Goal: Information Seeking & Learning: Learn about a topic

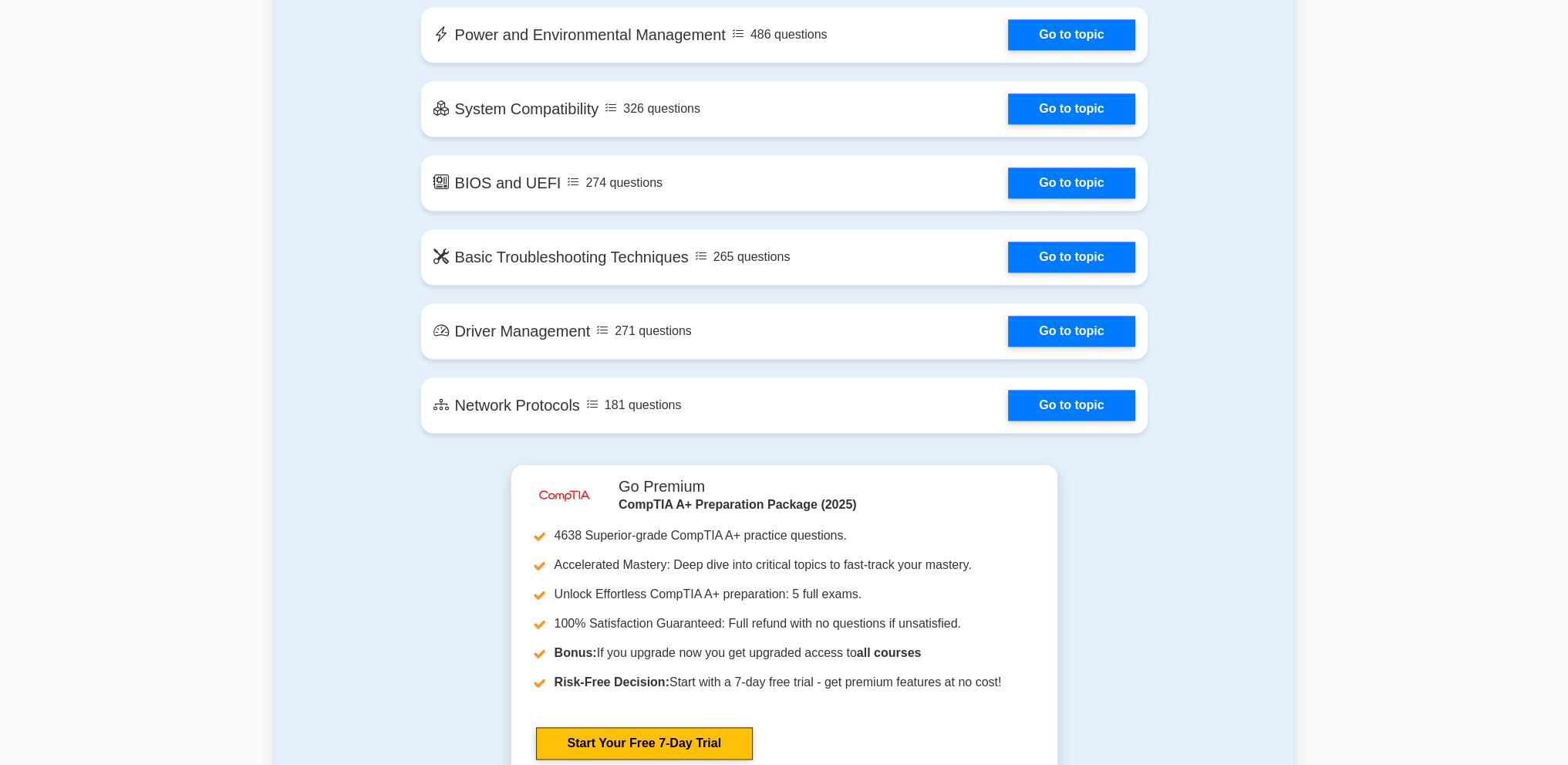
scroll to position [2238, 0]
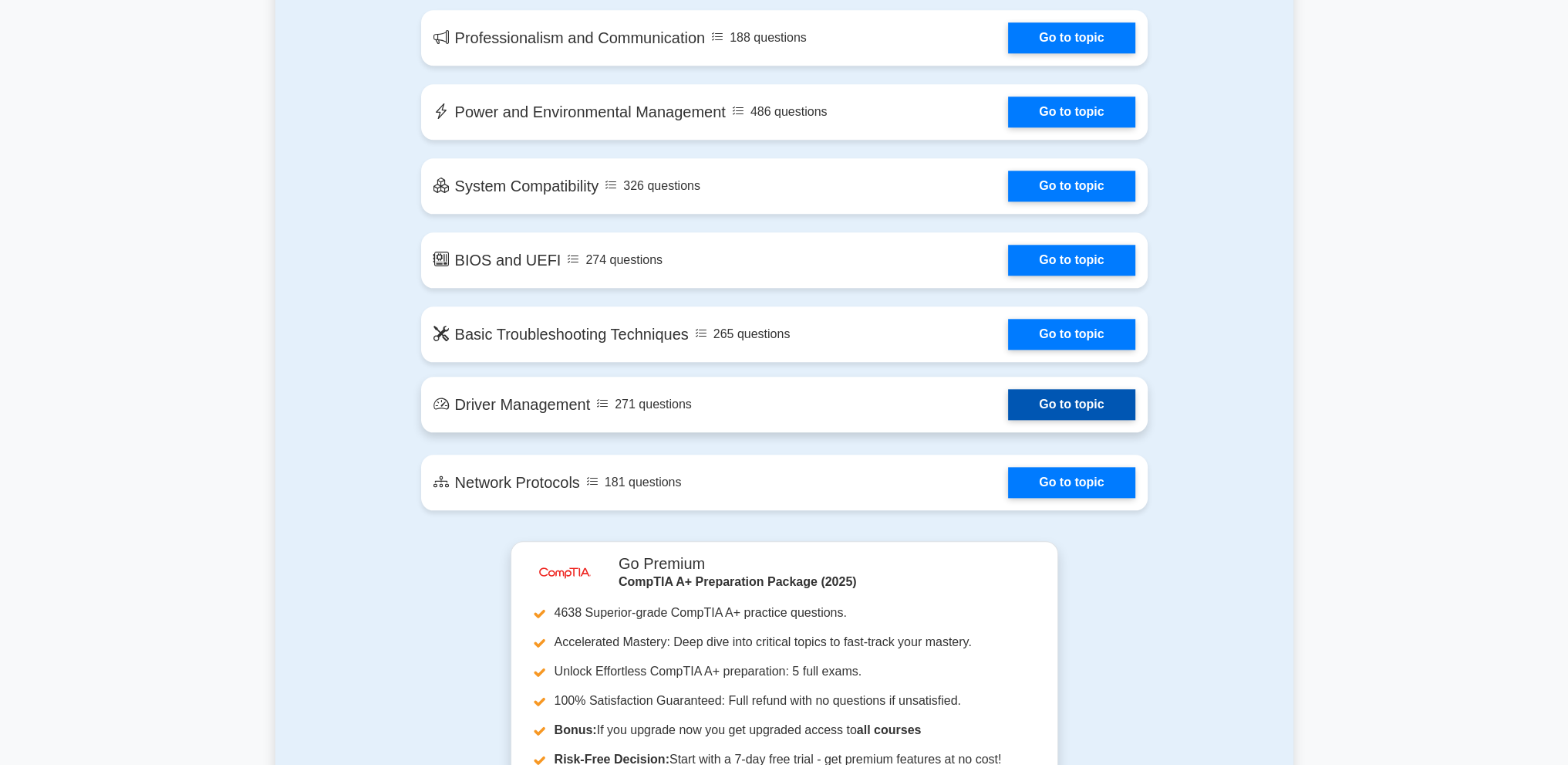
click at [1086, 409] on link "Go to topic" at bounding box center [1071, 404] width 126 height 31
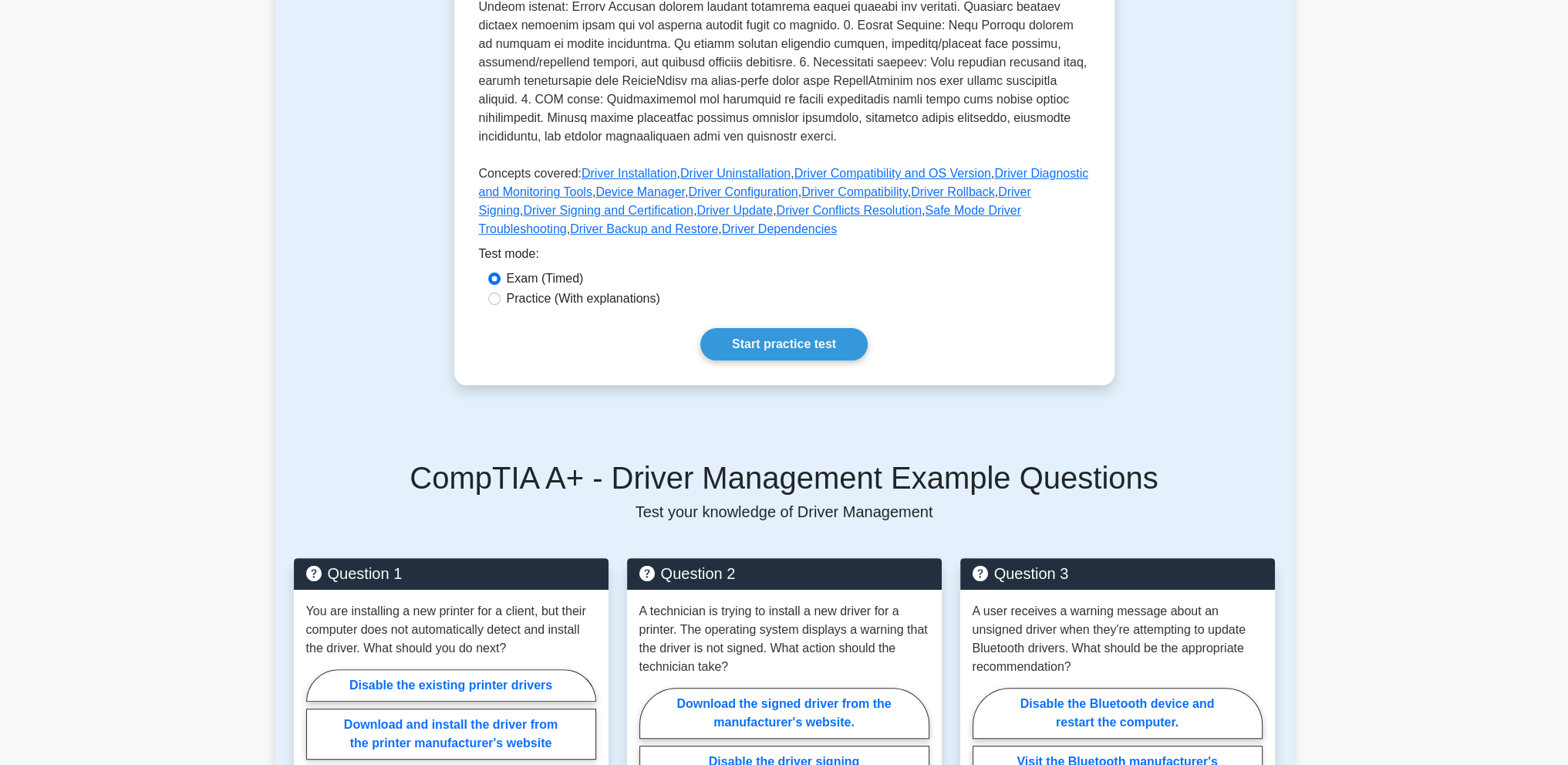
scroll to position [463, 0]
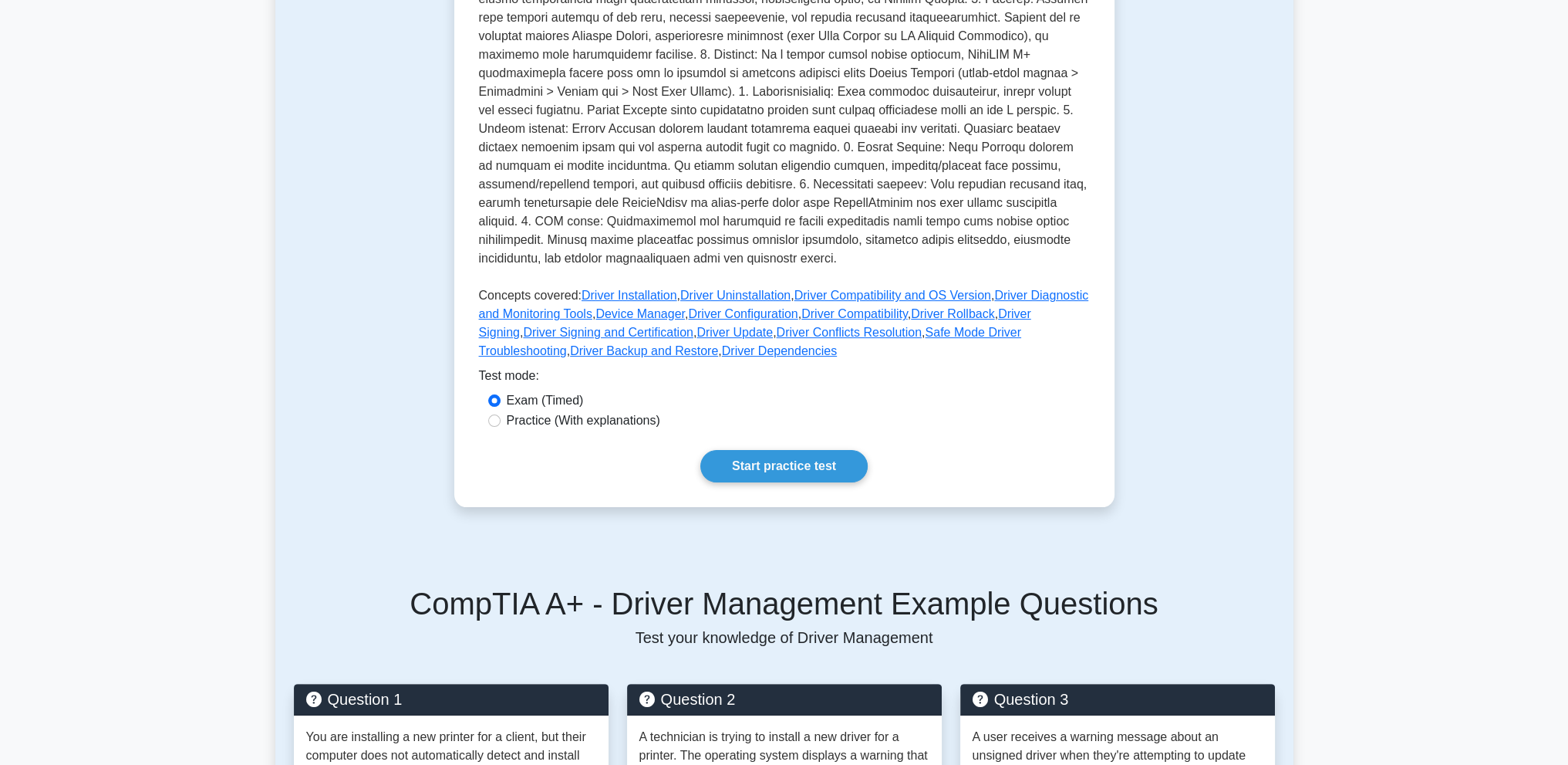
click at [589, 423] on label "Practice (With explanations)" at bounding box center [583, 420] width 153 height 18
click at [496, 425] on input "Practice (With explanations)" at bounding box center [494, 421] width 12 height 12
radio input "true"
click at [837, 472] on link "Start practice test" at bounding box center [784, 465] width 167 height 32
